Goal: Find specific page/section: Find specific page/section

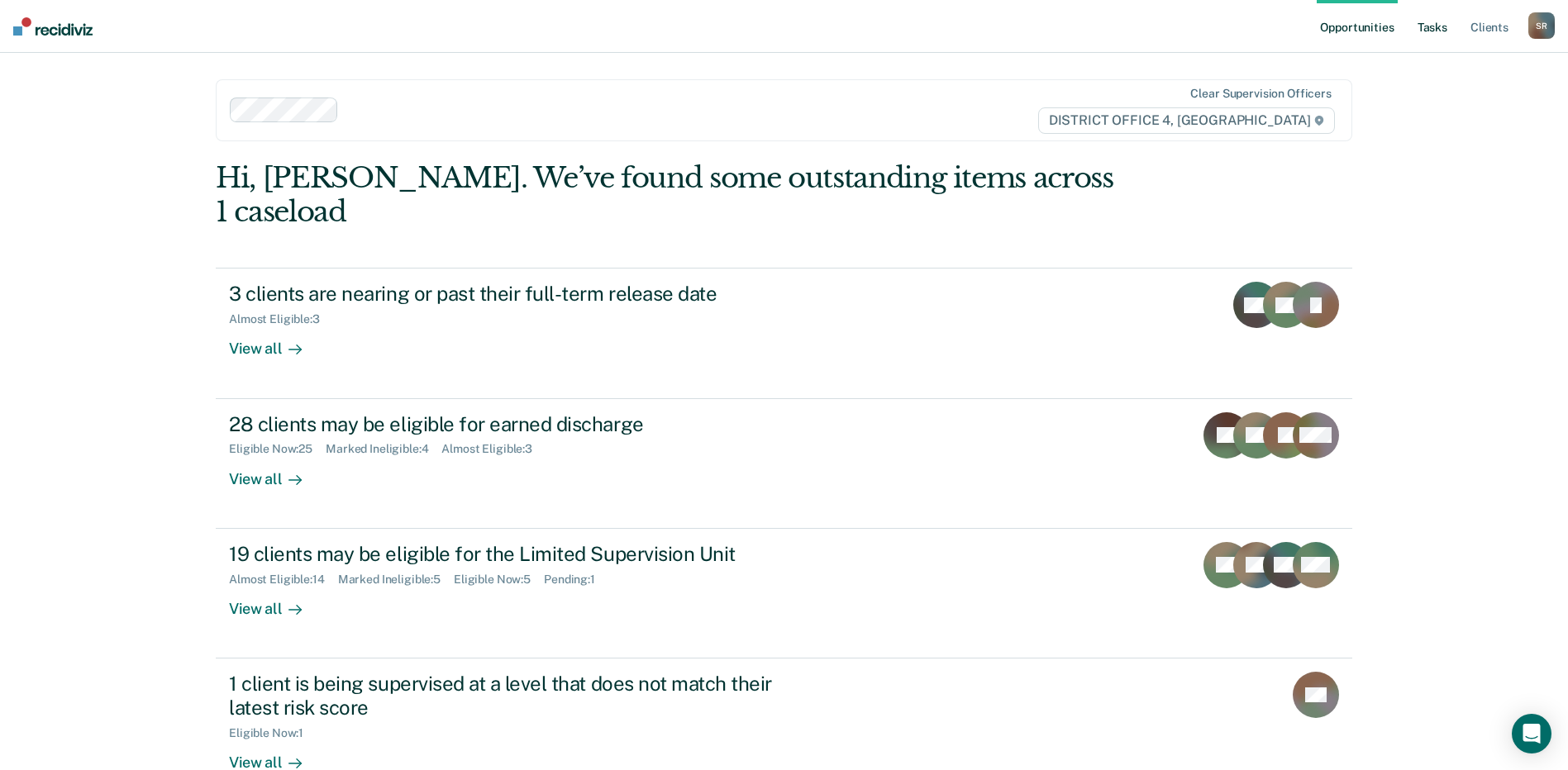
click at [1433, 26] on link "Tasks" at bounding box center [1432, 26] width 36 height 53
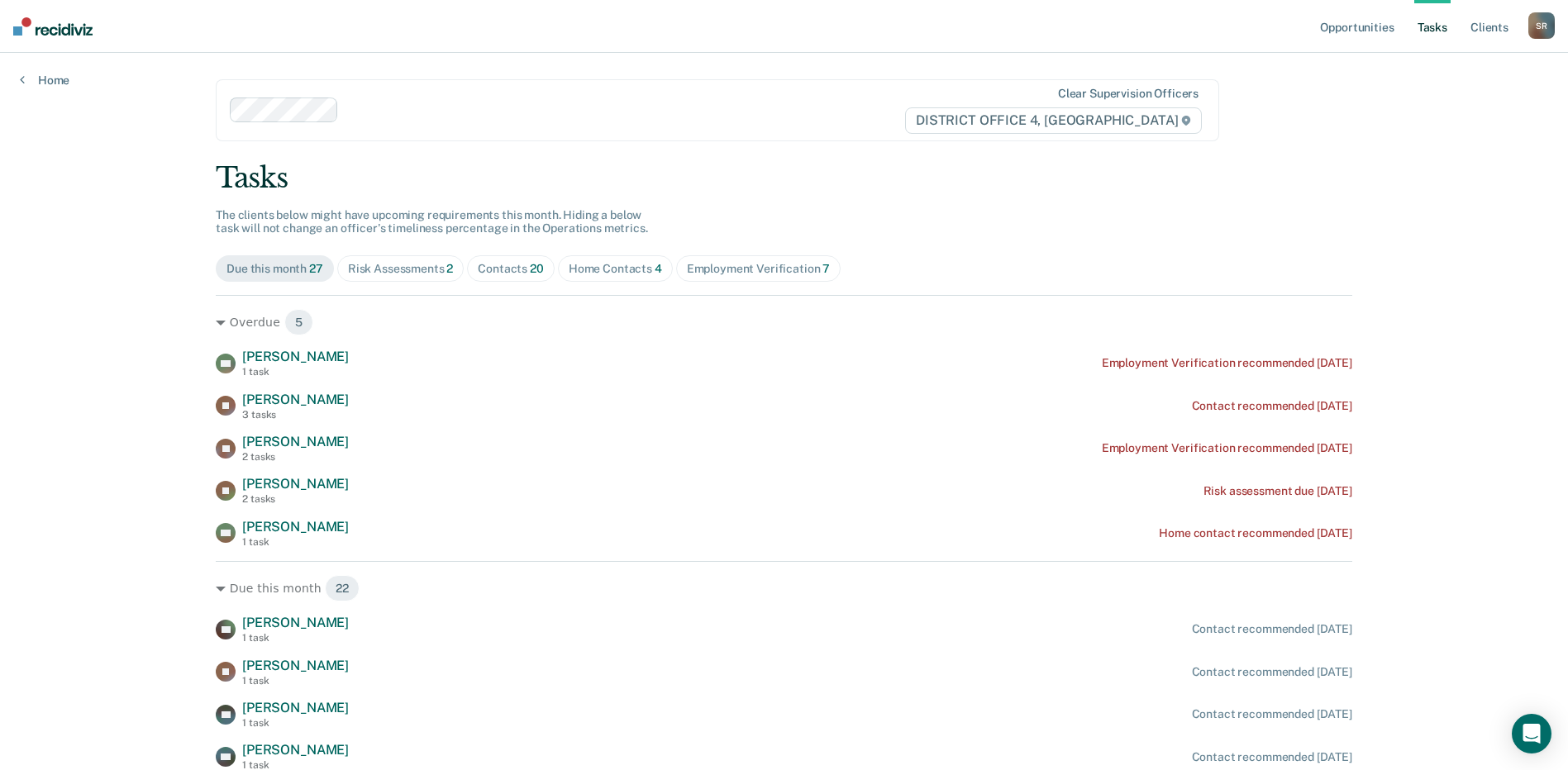
click at [605, 274] on div "Home Contacts 4" at bounding box center [615, 269] width 94 height 14
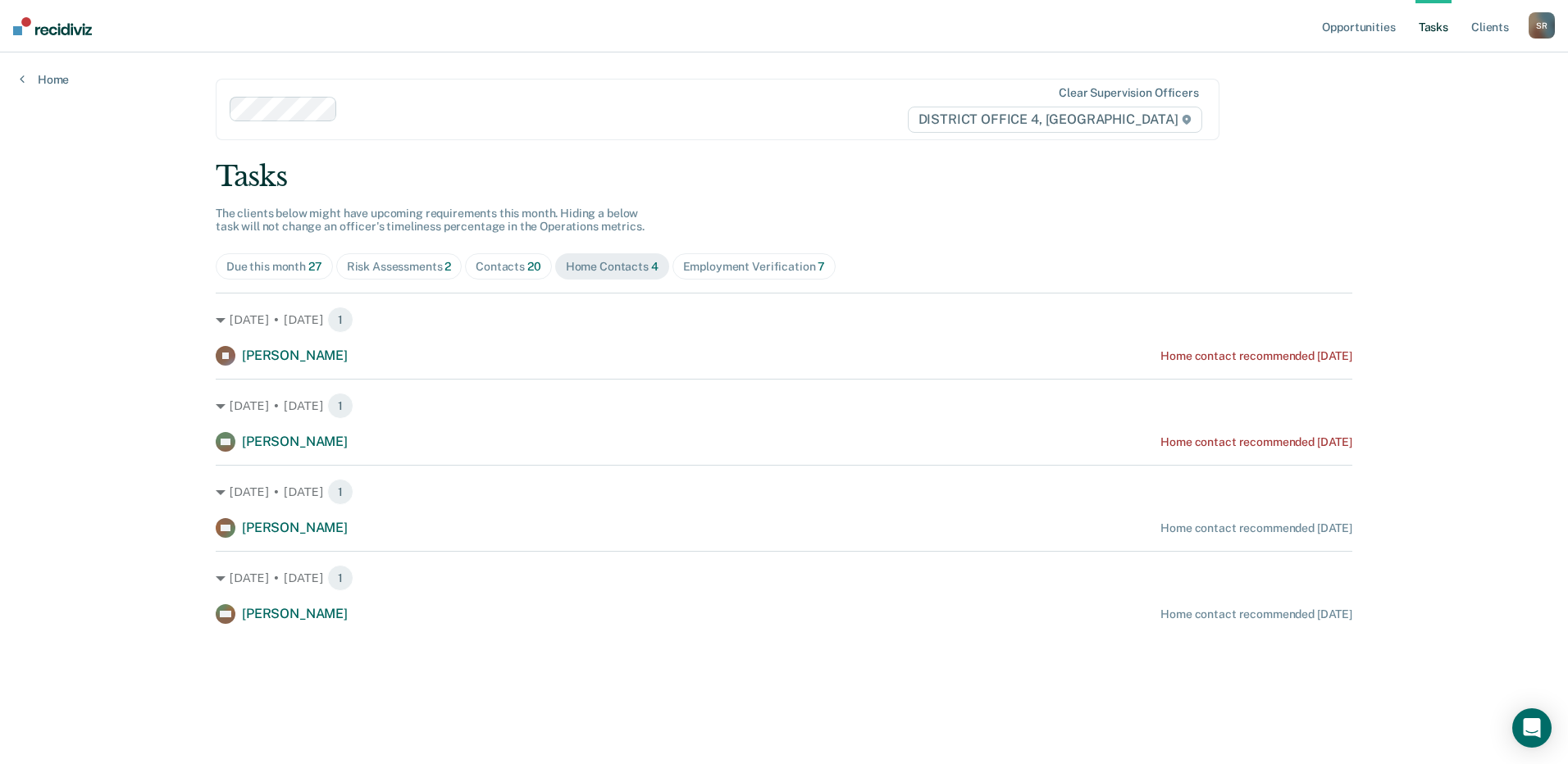
click at [518, 264] on div "Contacts 20" at bounding box center [508, 267] width 65 height 14
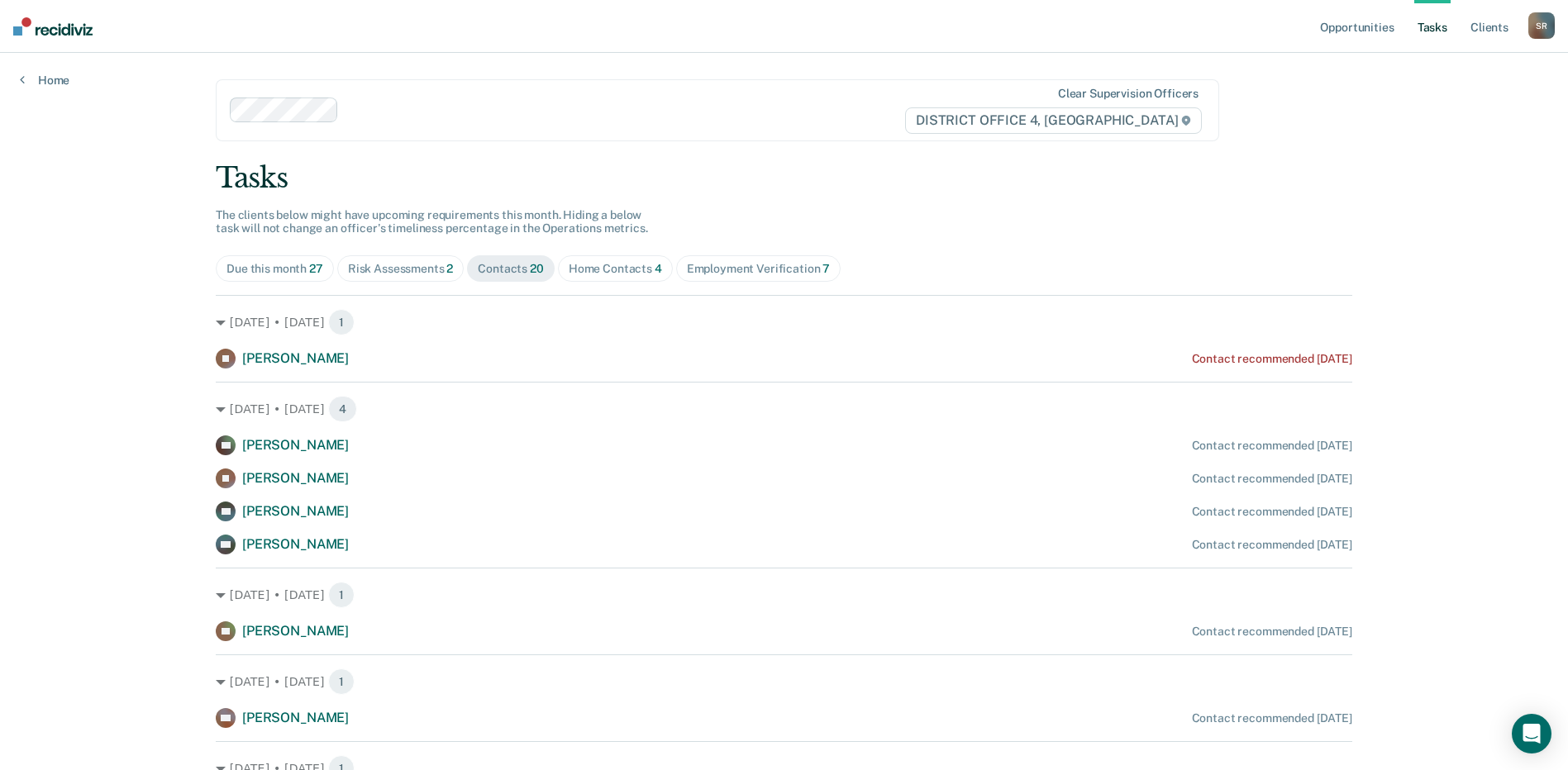
click at [598, 264] on div "Home Contacts 4" at bounding box center [615, 269] width 94 height 14
